Goal: Task Accomplishment & Management: Manage account settings

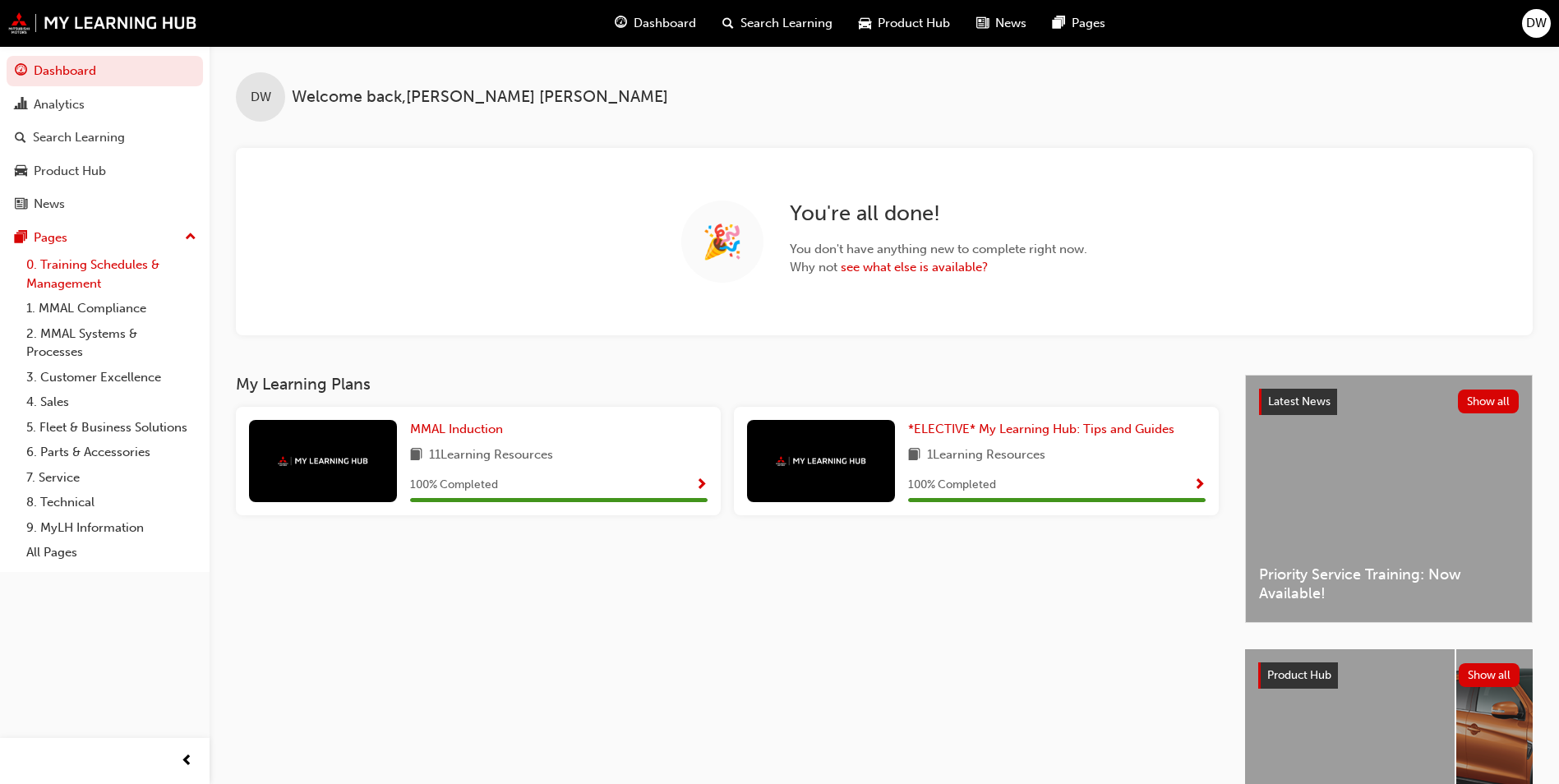
click at [133, 272] on link "0. Training Schedules & Management" at bounding box center [112, 274] width 183 height 44
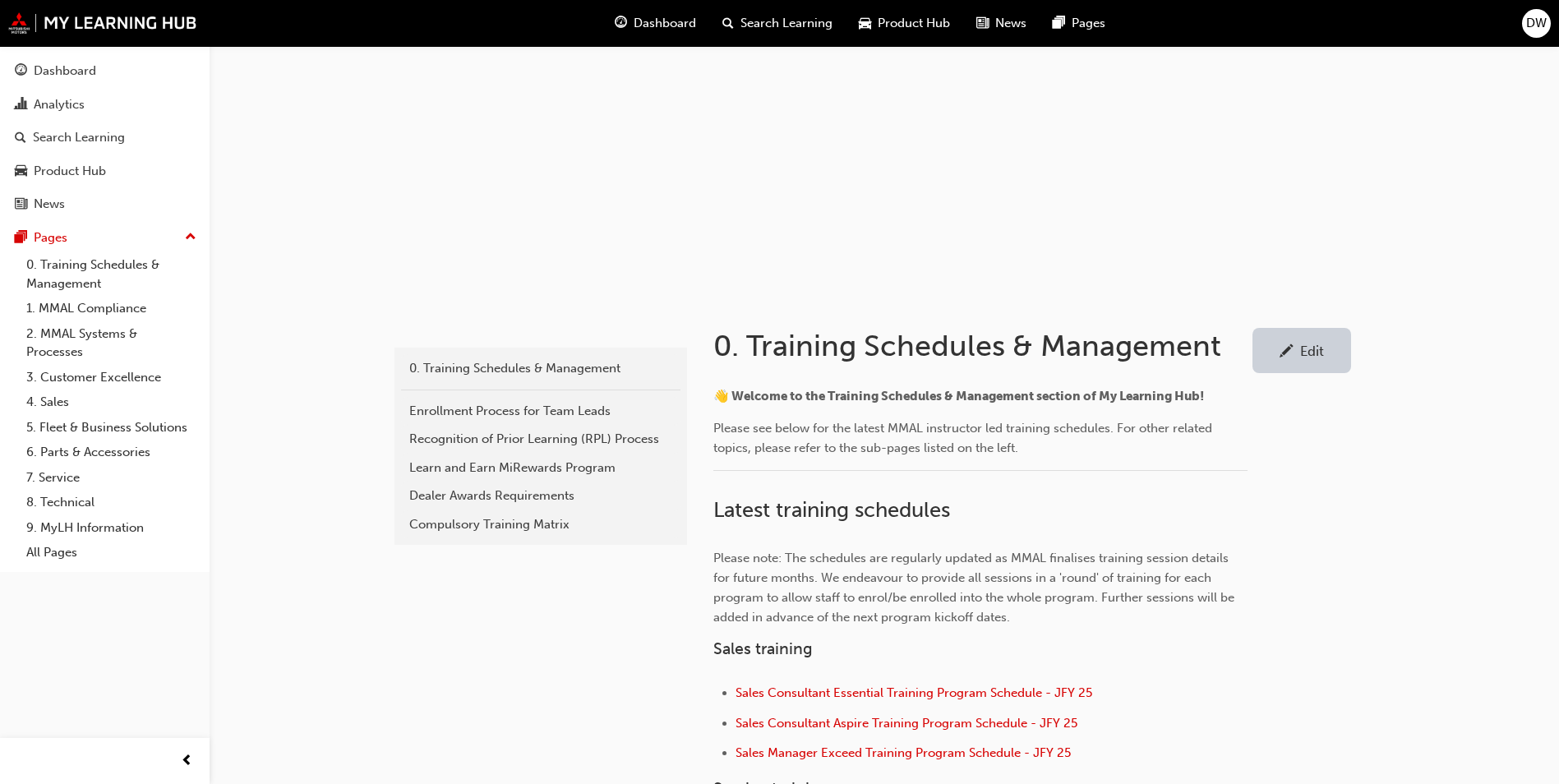
scroll to position [411, 0]
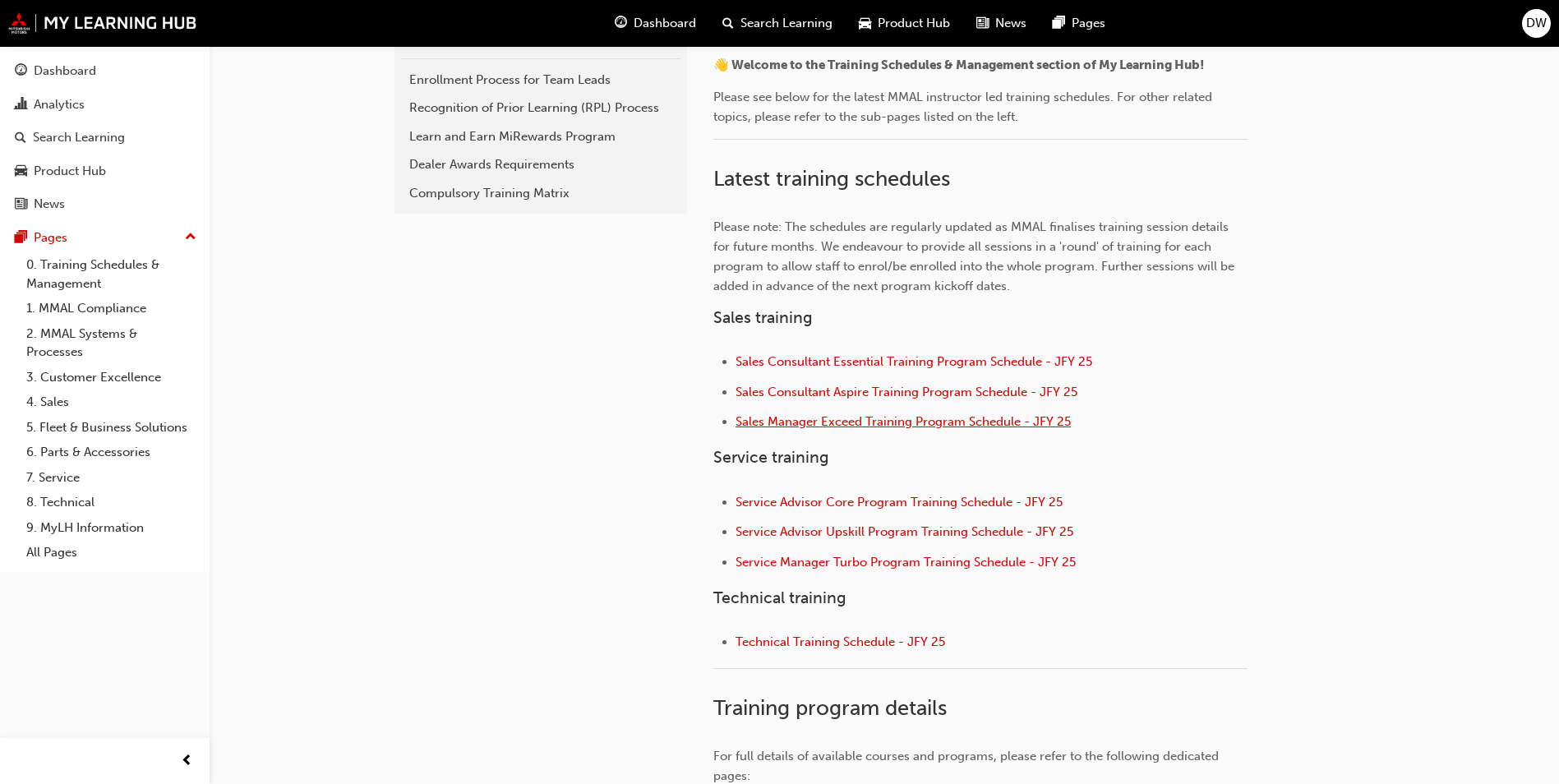
click at [914, 421] on span "Sales Manager Exceed Training Program Schedule - JFY 25" at bounding box center [903, 421] width 335 height 14
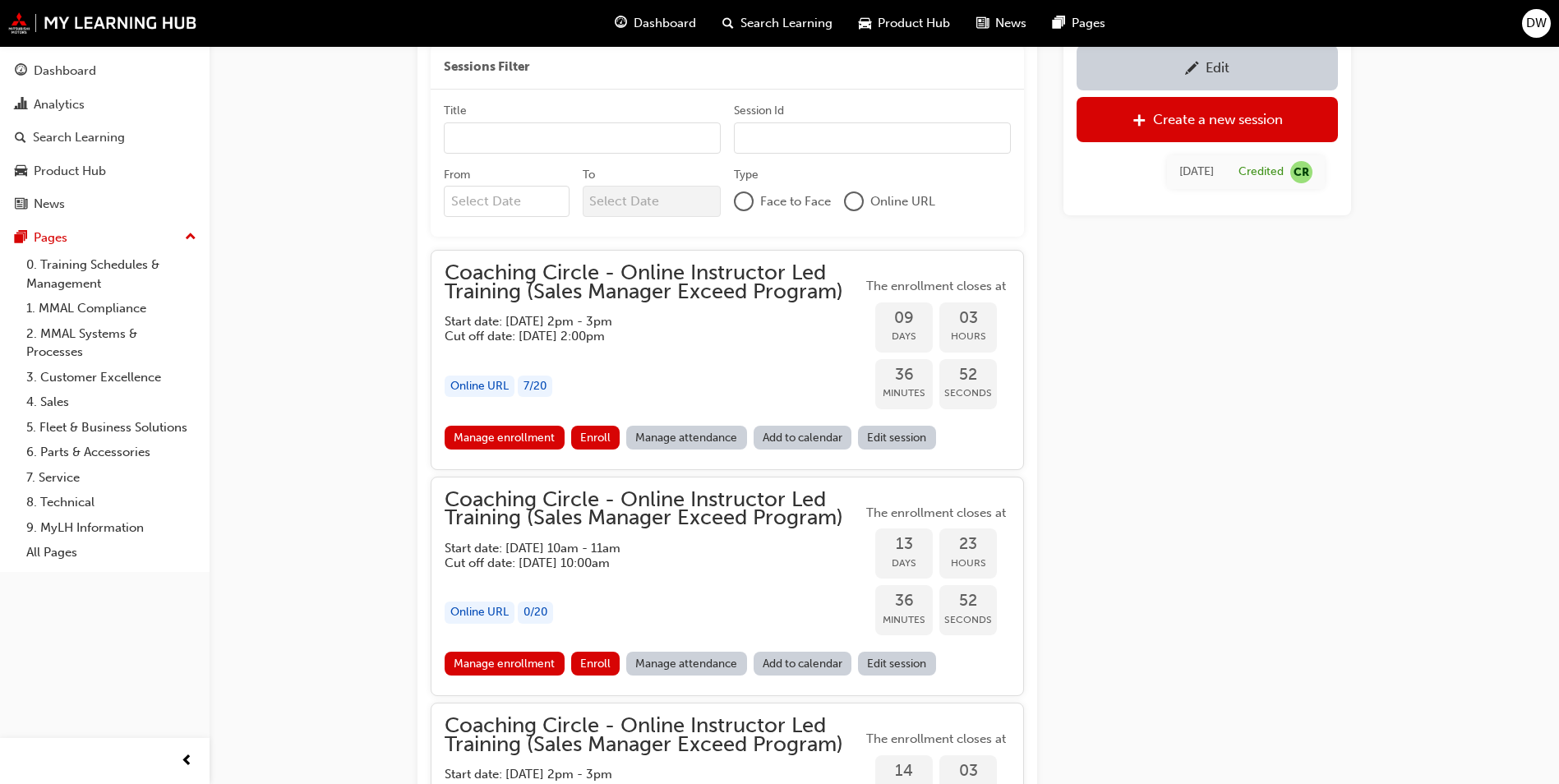
scroll to position [1058, 0]
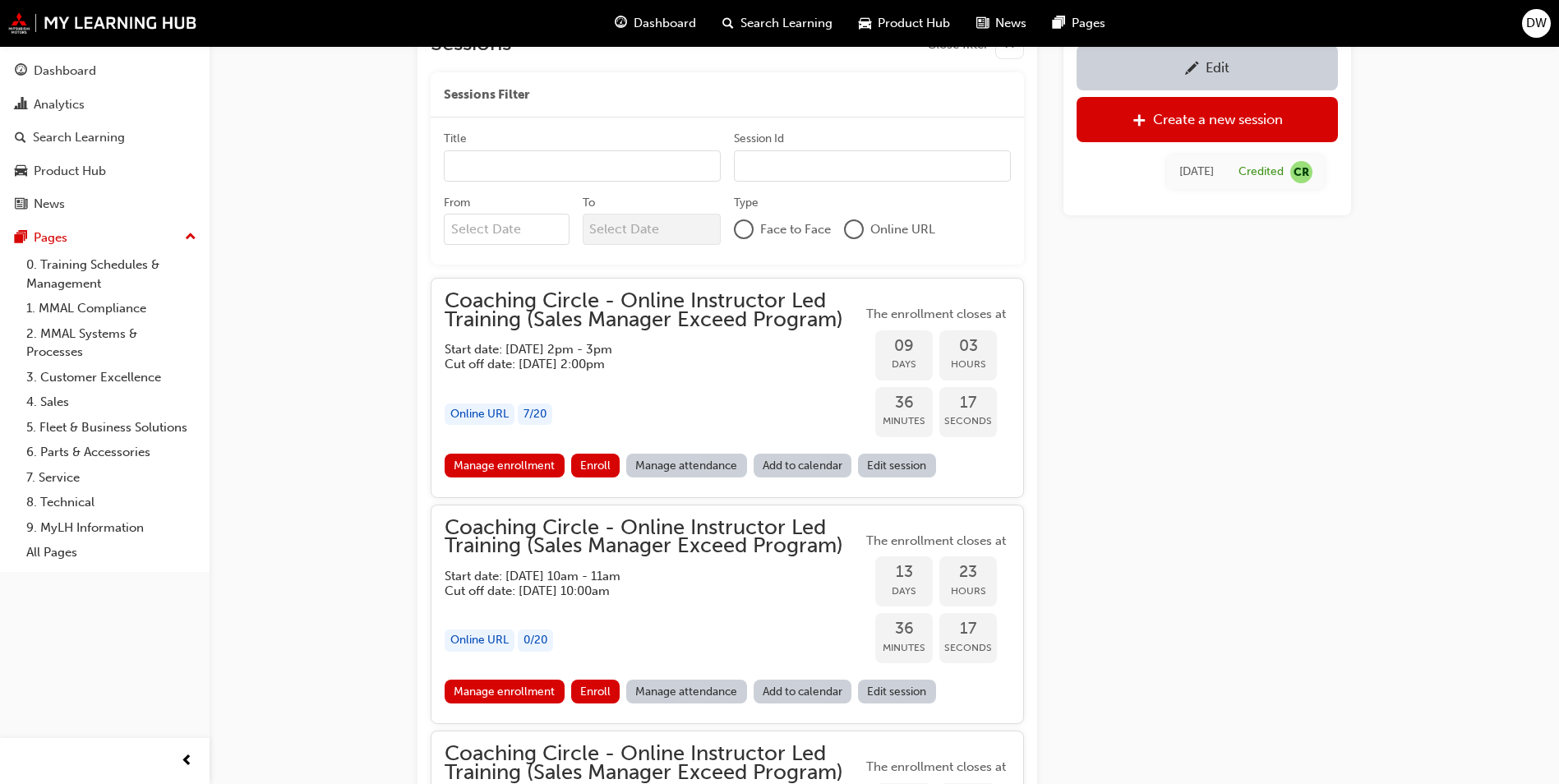
drag, startPoint x: 508, startPoint y: 462, endPoint x: 507, endPoint y: 477, distance: 15.0
click at [509, 462] on link "Manage enrollment" at bounding box center [504, 465] width 120 height 24
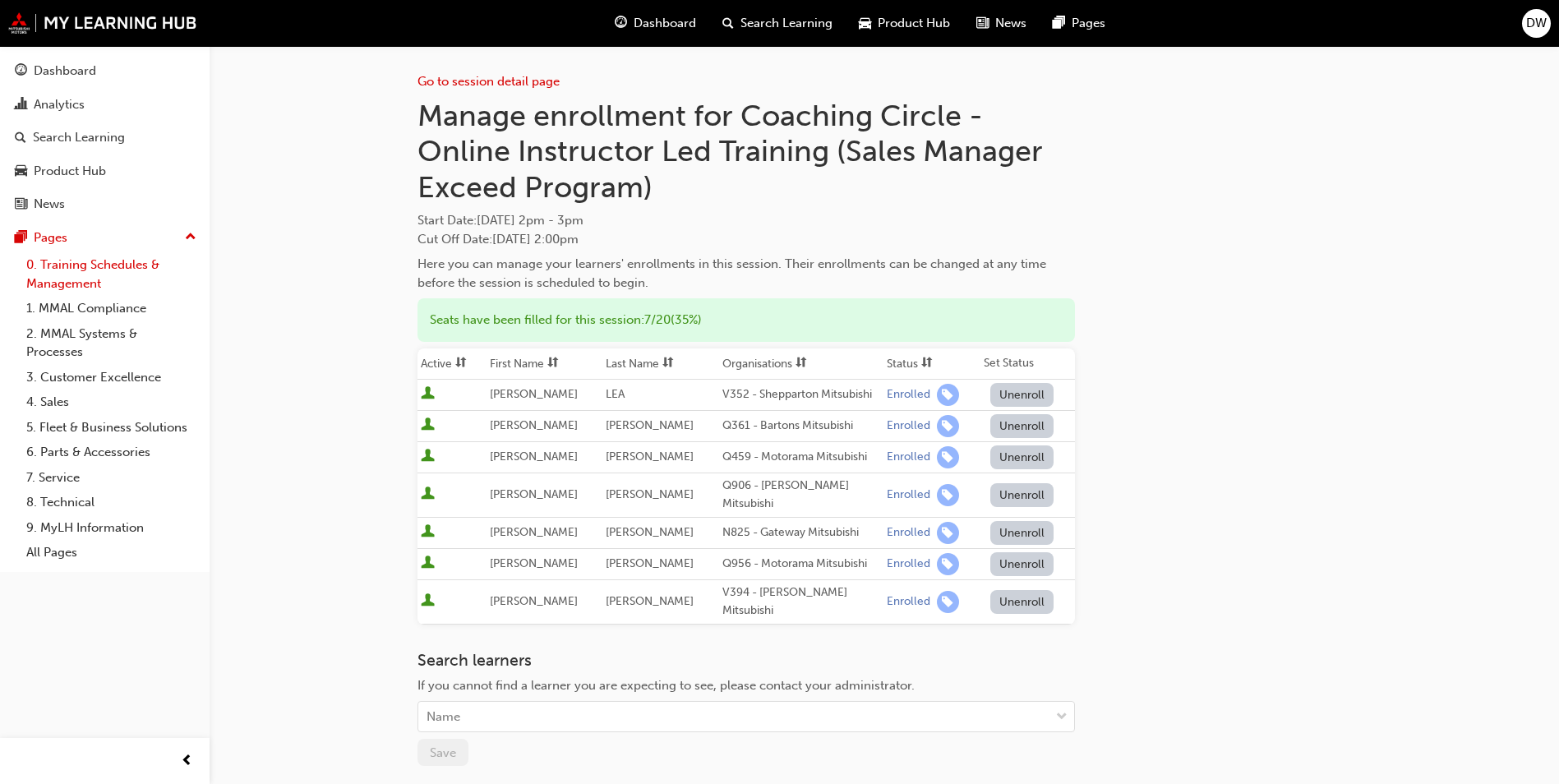
click at [112, 265] on link "0. Training Schedules & Management" at bounding box center [112, 274] width 183 height 44
